Goal: Navigation & Orientation: Find specific page/section

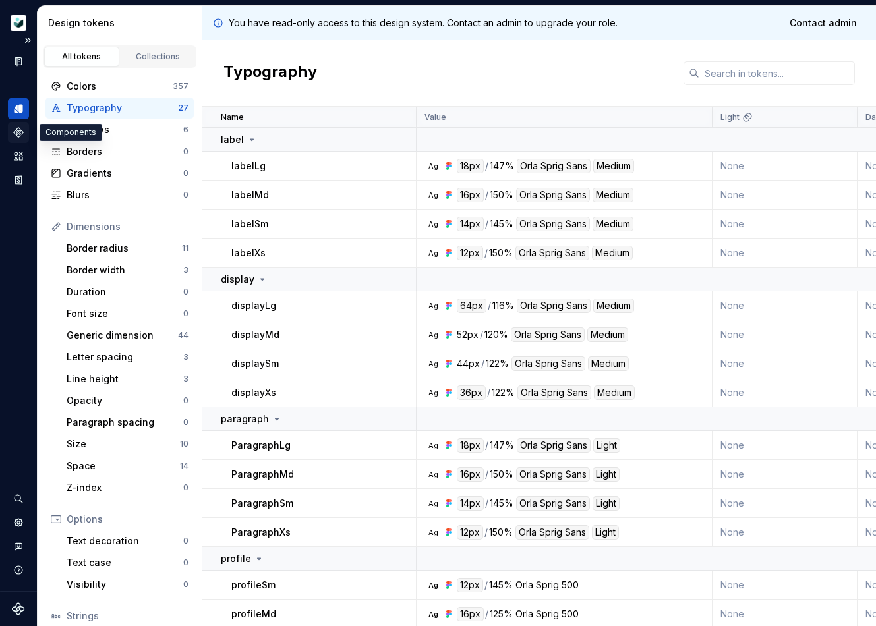
click at [15, 132] on icon "Components" at bounding box center [18, 132] width 9 height 9
